Goal: Task Accomplishment & Management: Manage account settings

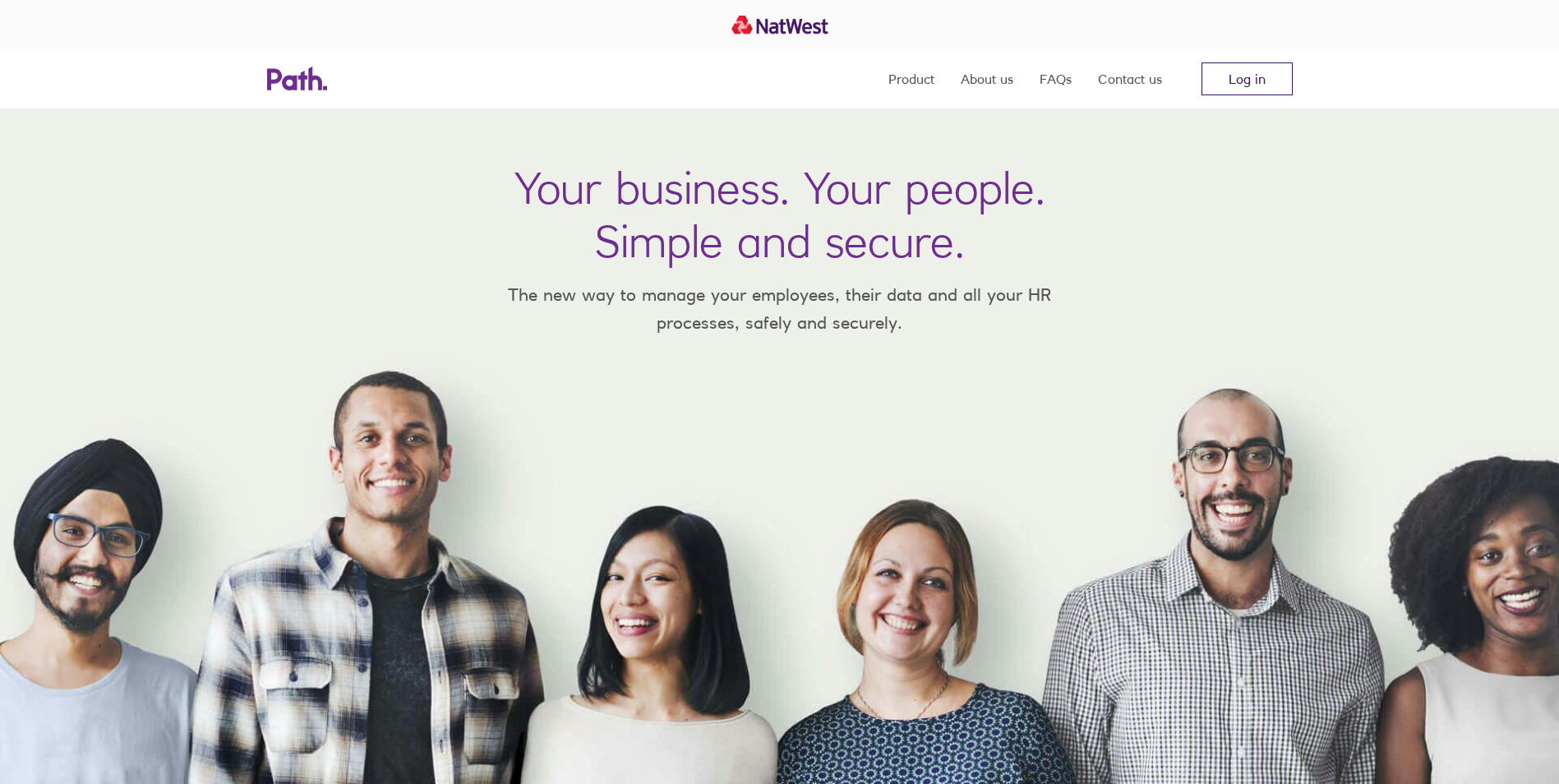
click at [1271, 69] on link "Log in" at bounding box center [1247, 79] width 91 height 33
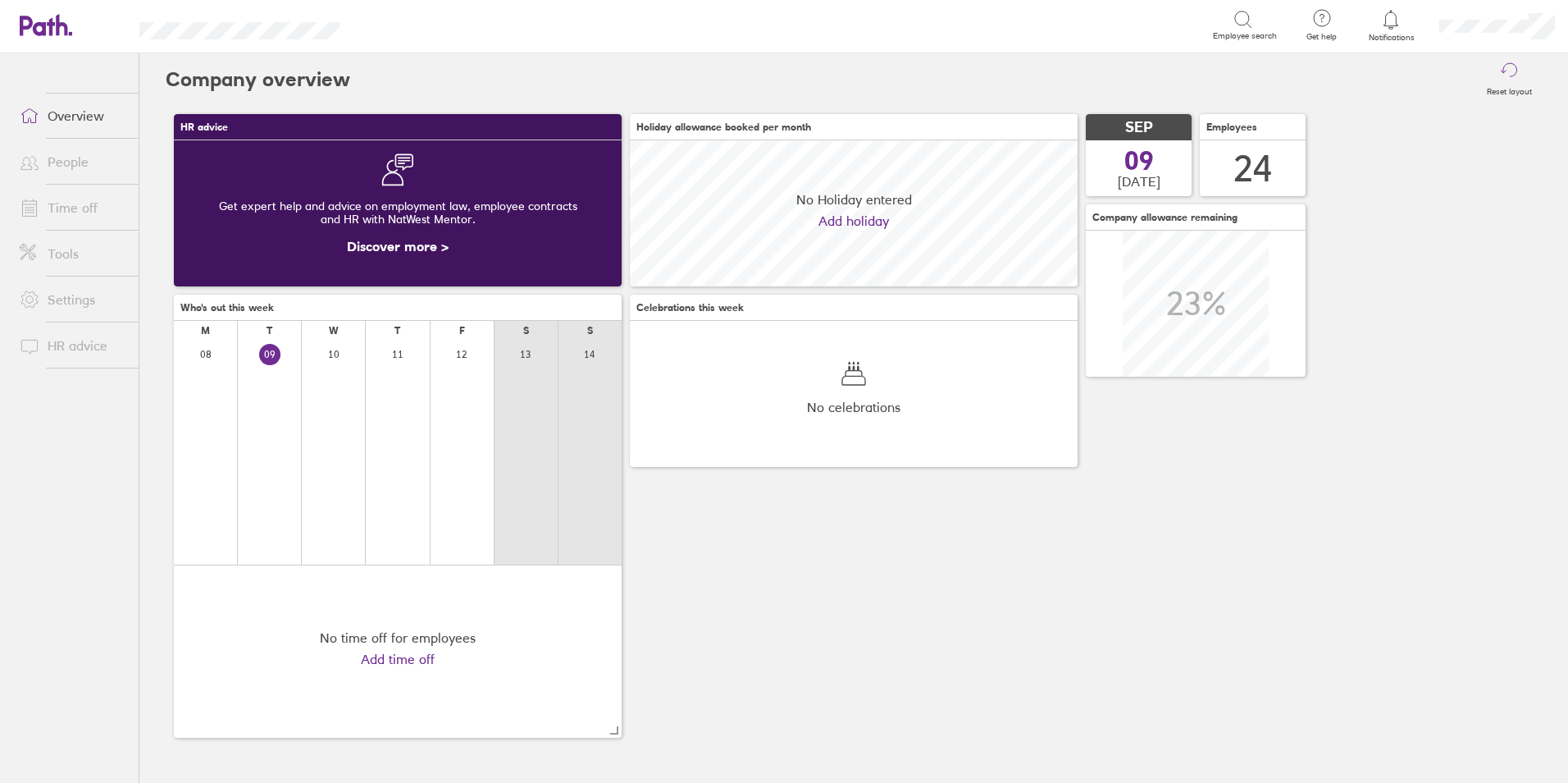
scroll to position [146, 448]
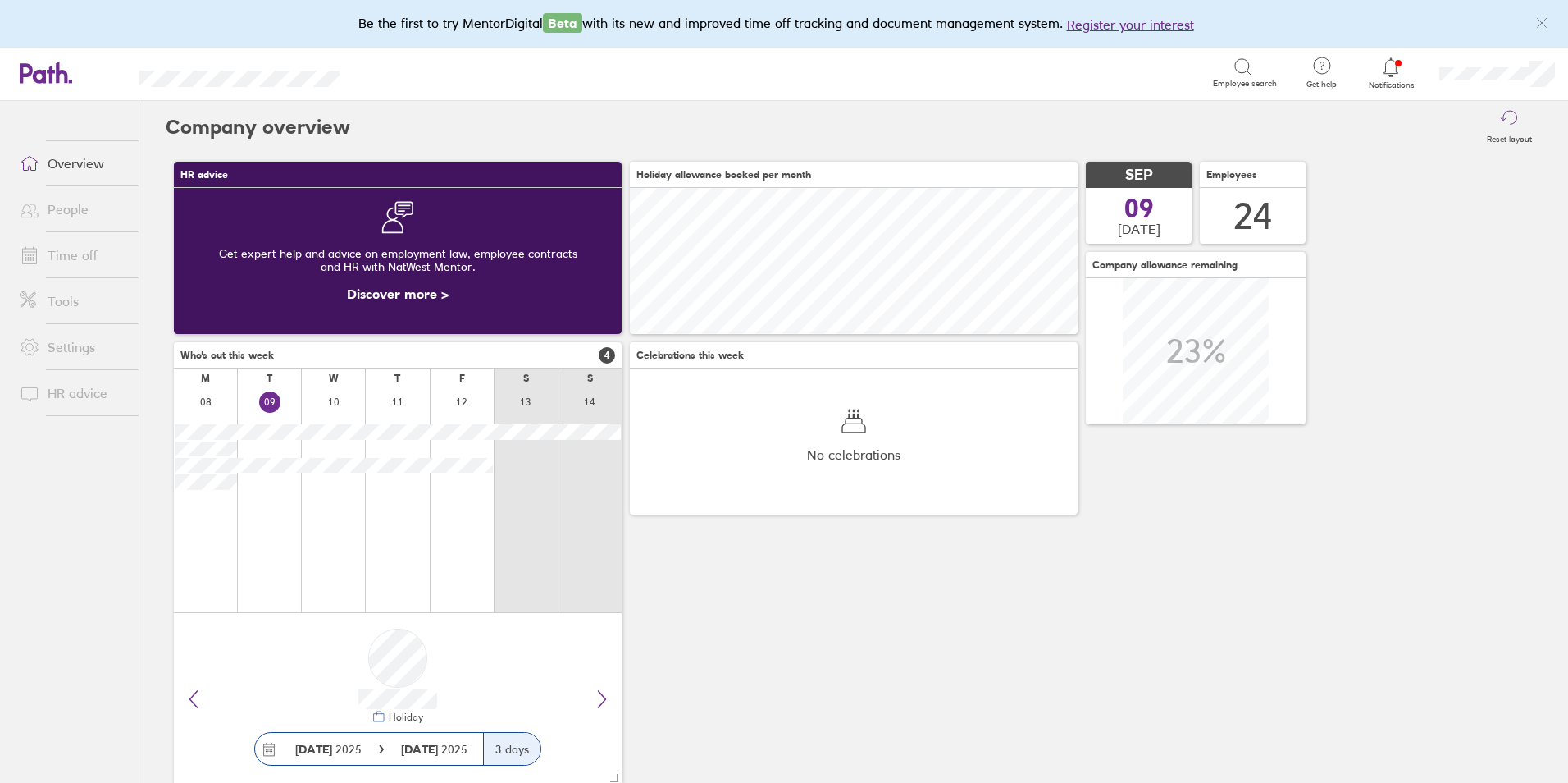
click at [91, 196] on link "People" at bounding box center [72, 209] width 132 height 33
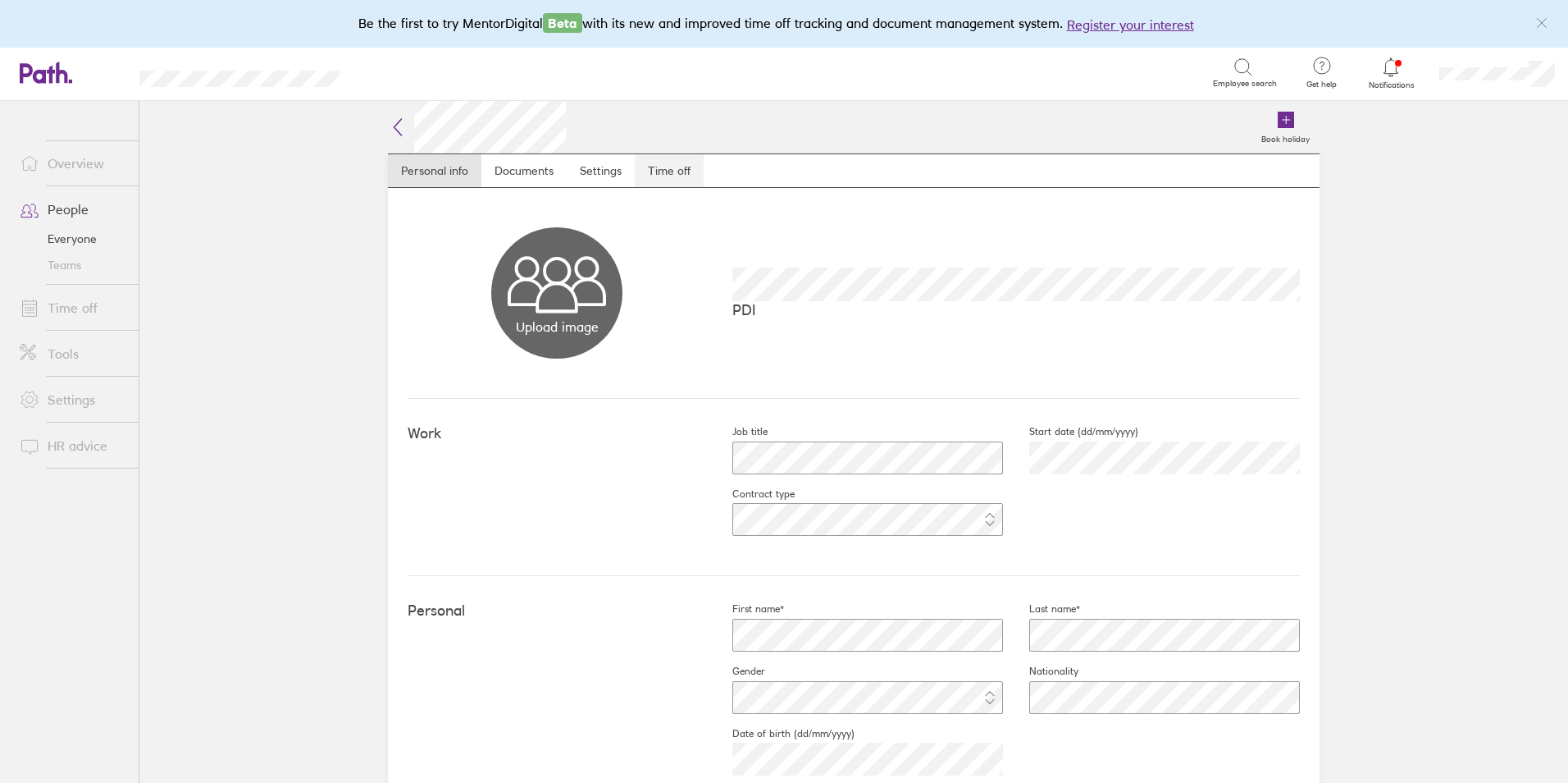
click at [675, 162] on link "Time off" at bounding box center [670, 171] width 69 height 33
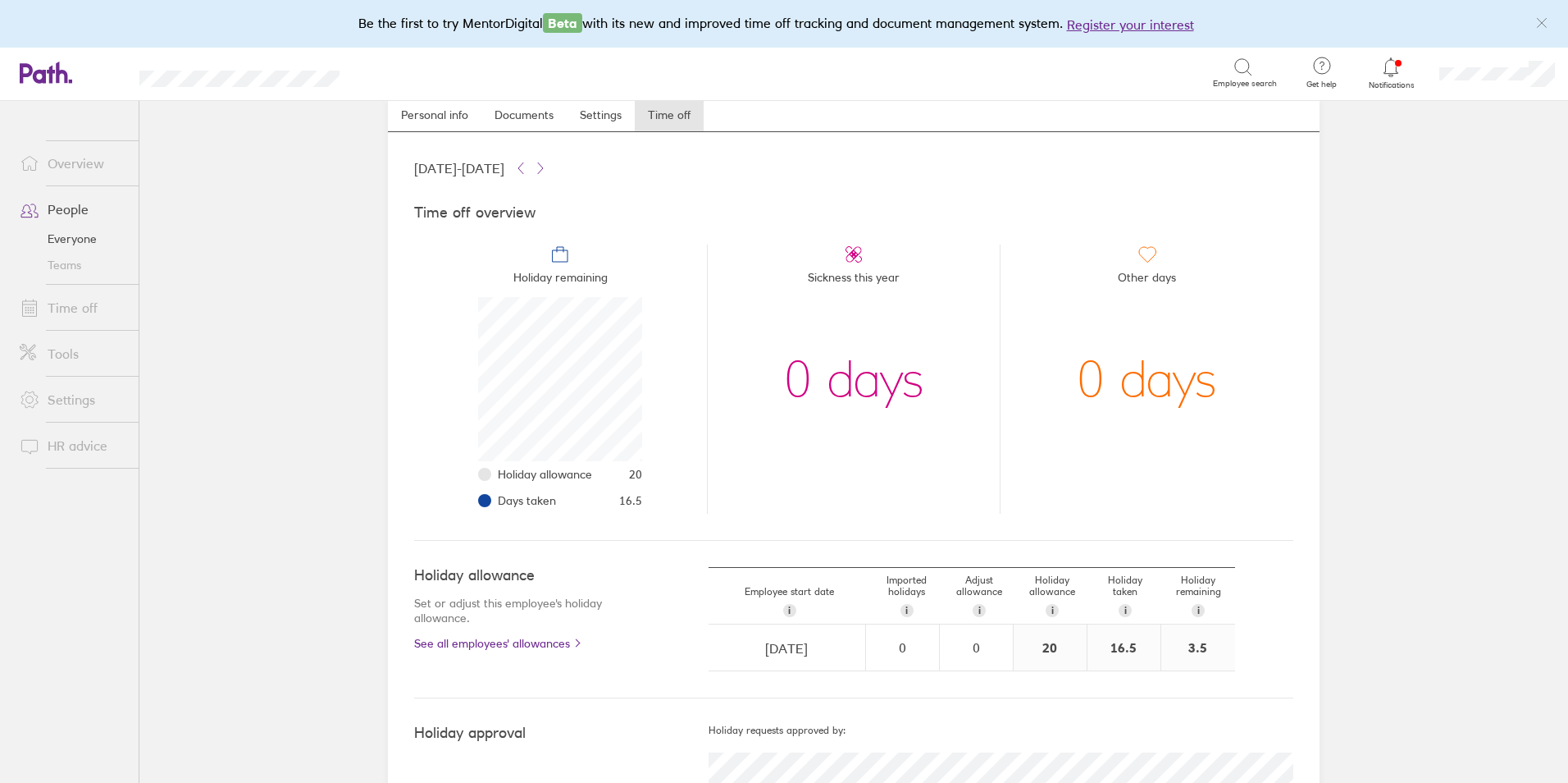
scroll to position [82, 0]
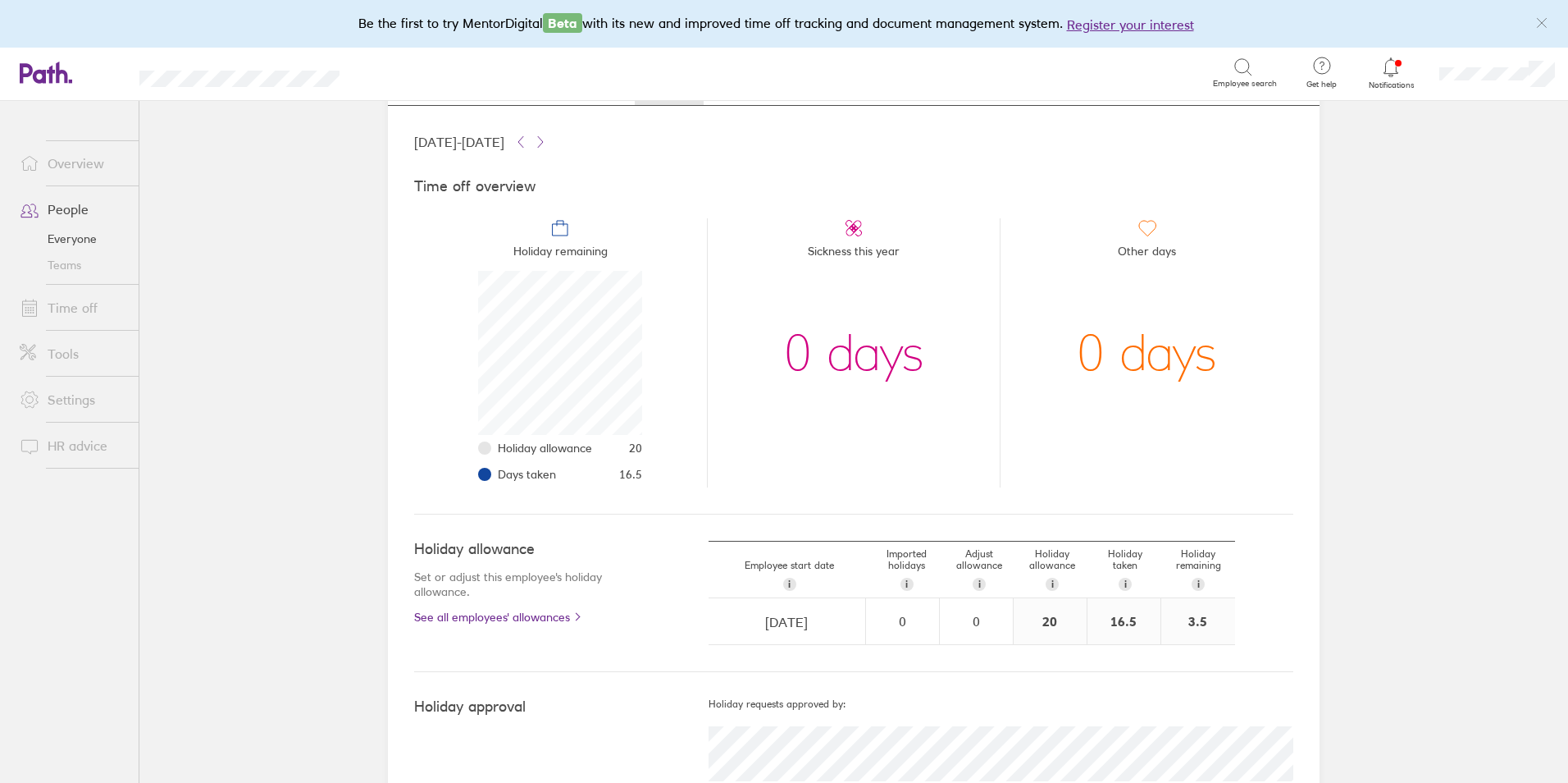
click at [66, 210] on link "People" at bounding box center [72, 209] width 132 height 33
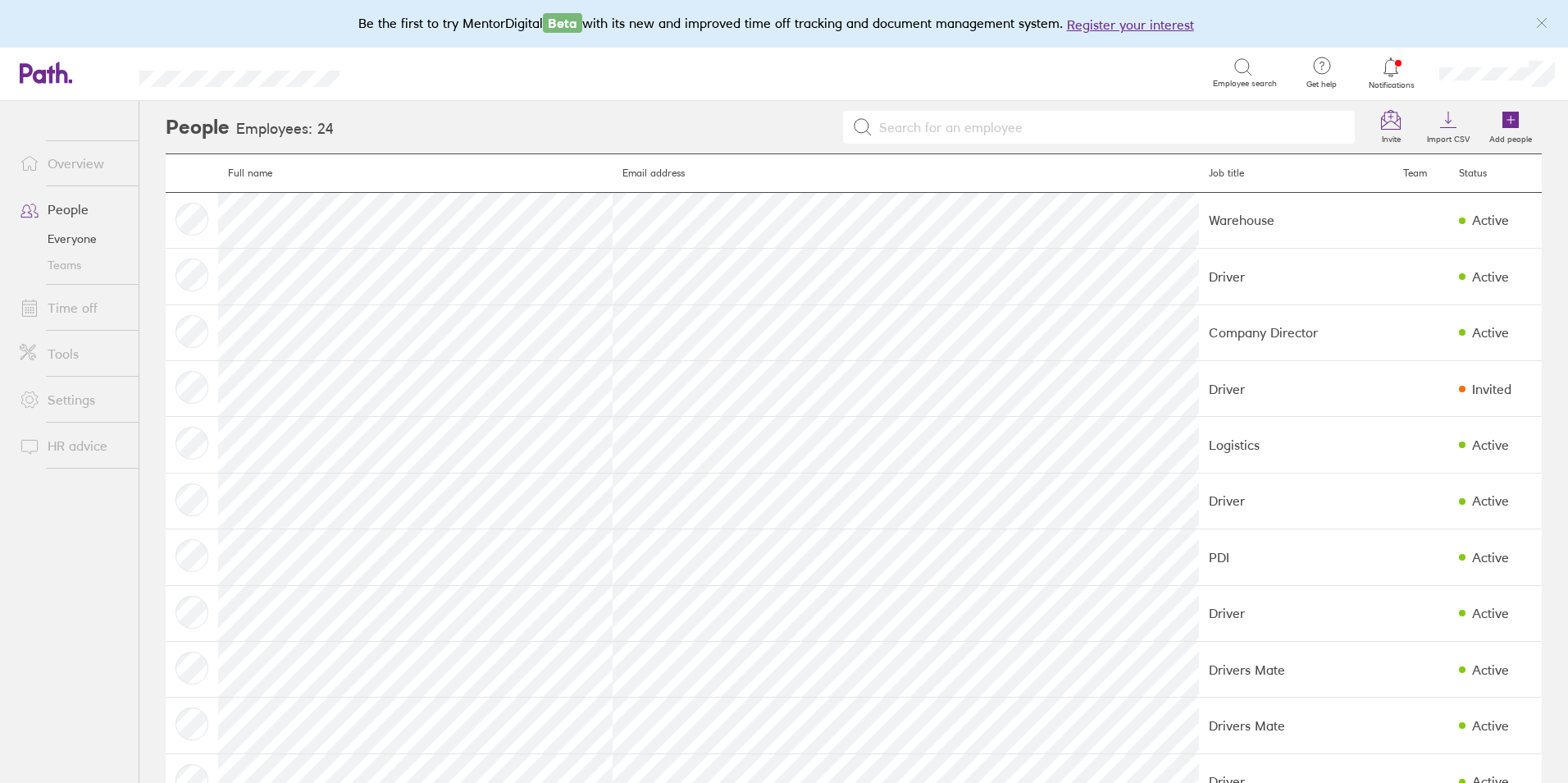
click at [88, 219] on link "People" at bounding box center [72, 209] width 132 height 33
click at [149, 180] on div "People Employees: 24 Invite Import CSV Add people Full name Email address Job t…" at bounding box center [853, 442] width 1429 height 682
click at [65, 305] on link "Time off" at bounding box center [72, 308] width 132 height 33
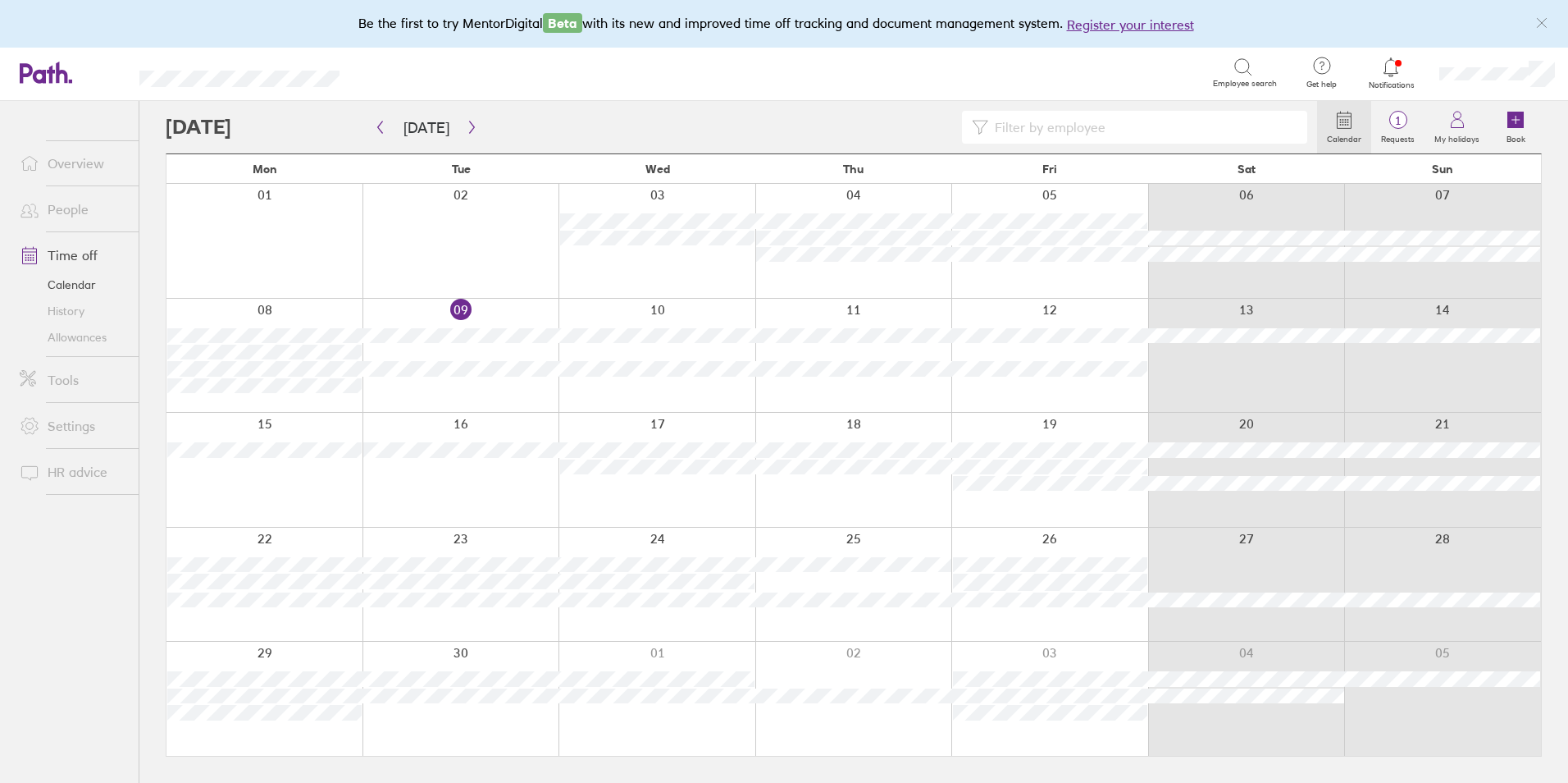
click at [57, 218] on link "People" at bounding box center [72, 209] width 132 height 33
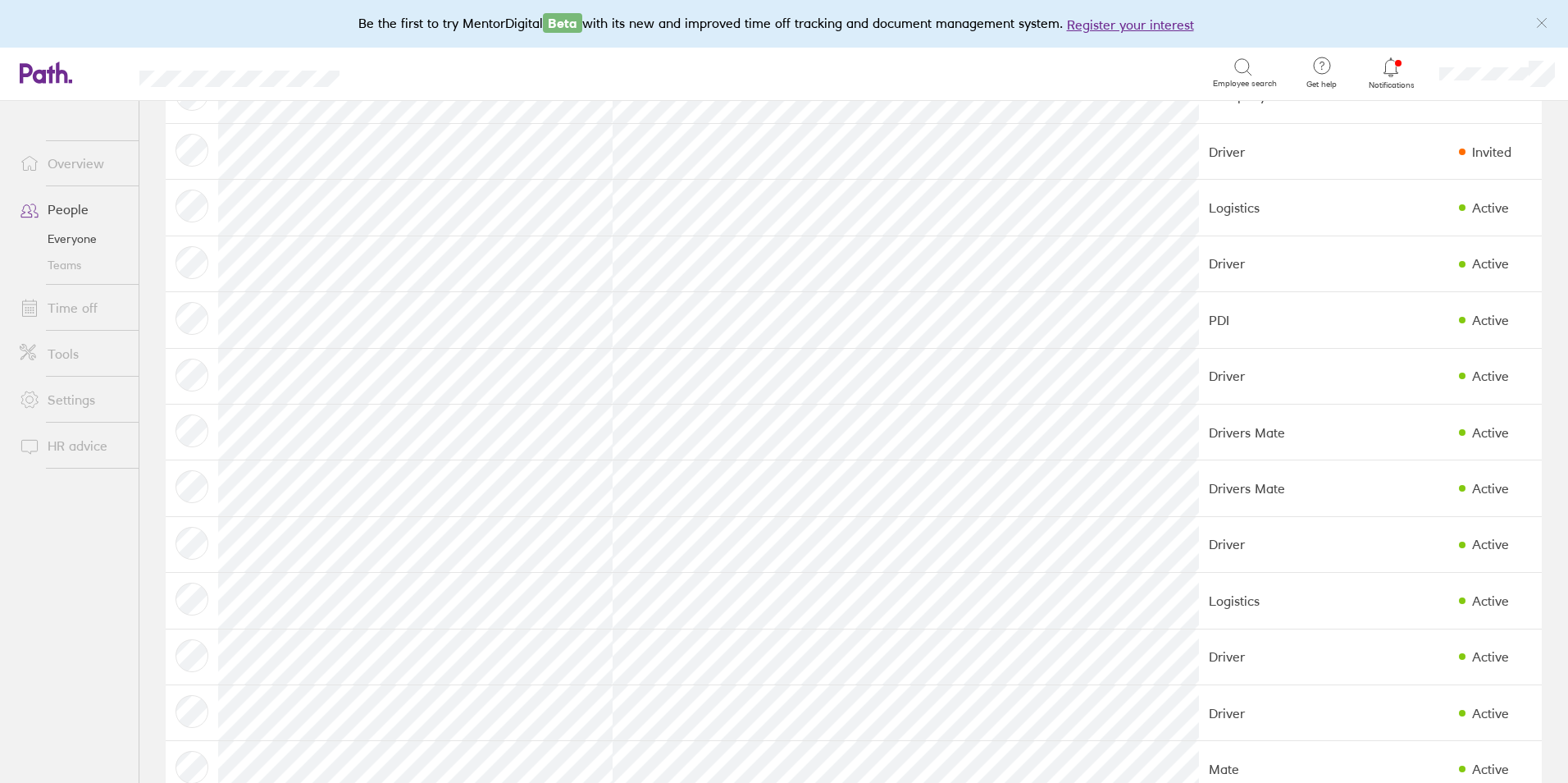
scroll to position [246, 0]
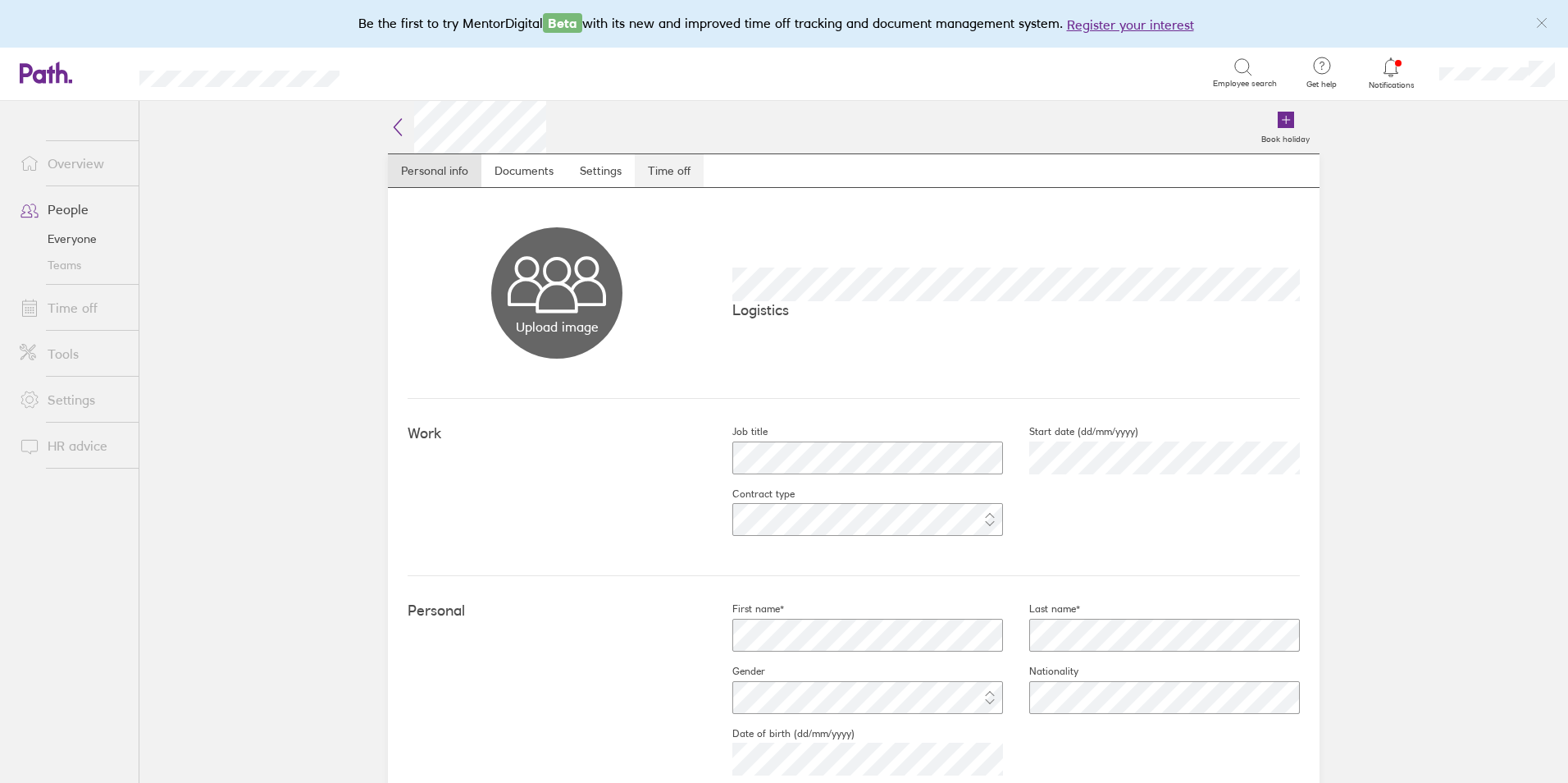
click at [674, 176] on link "Time off" at bounding box center [670, 171] width 69 height 33
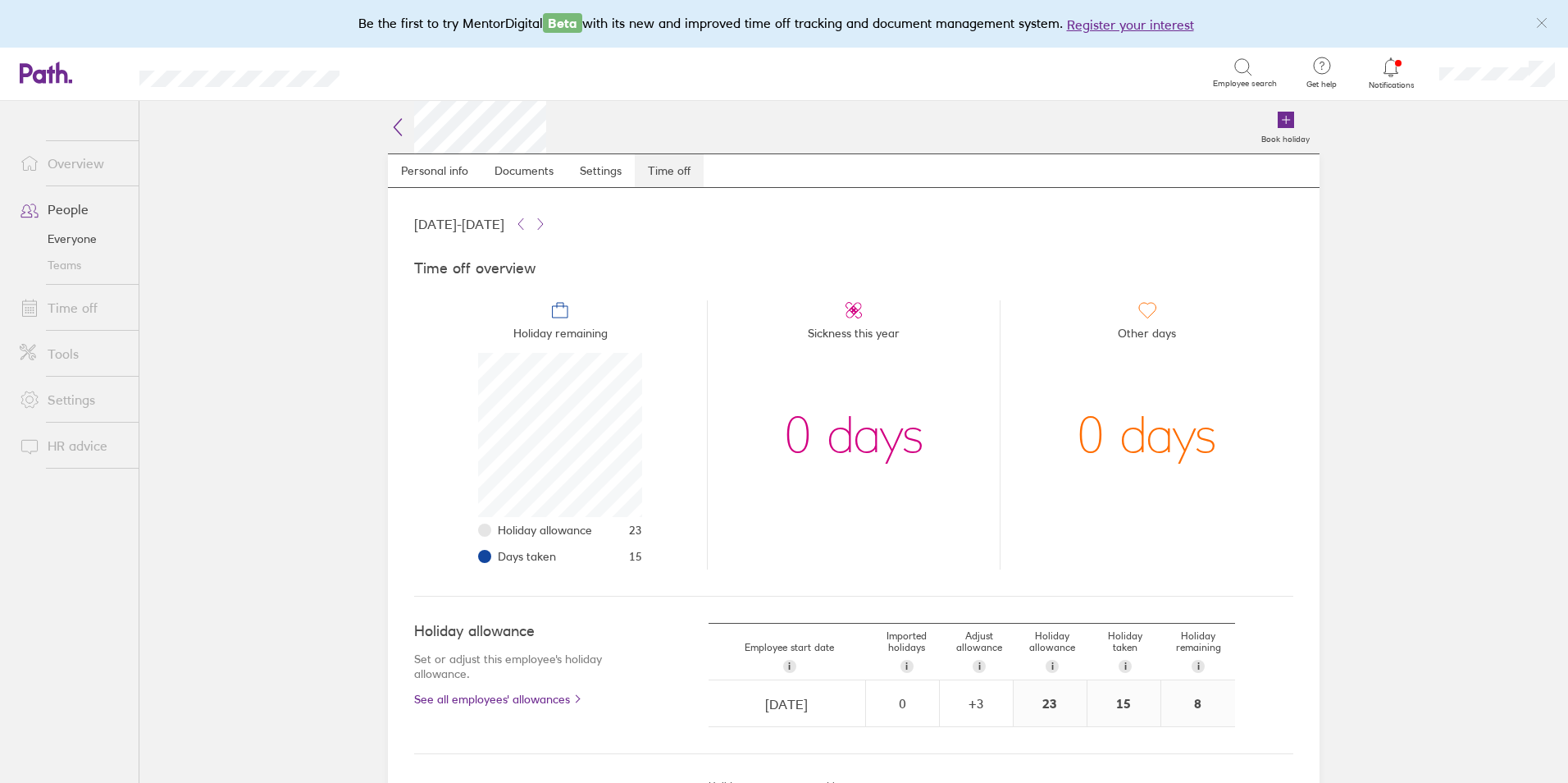
scroll to position [164, 164]
click at [108, 213] on link "People" at bounding box center [72, 209] width 132 height 33
